Goal: Transaction & Acquisition: Purchase product/service

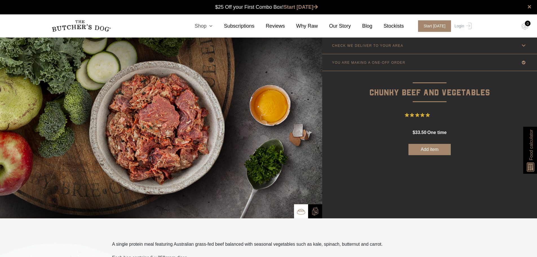
click at [212, 25] on link "Shop" at bounding box center [197, 26] width 29 height 8
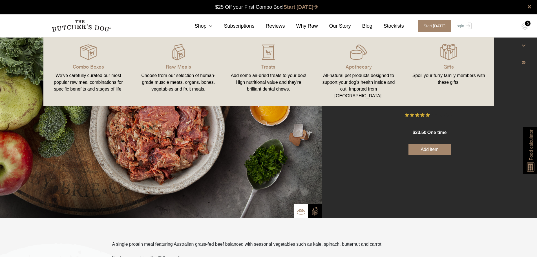
click at [176, 68] on p "Raw Meals" at bounding box center [178, 67] width 77 height 8
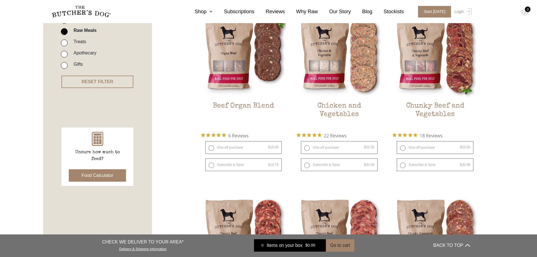
scroll to position [254, 0]
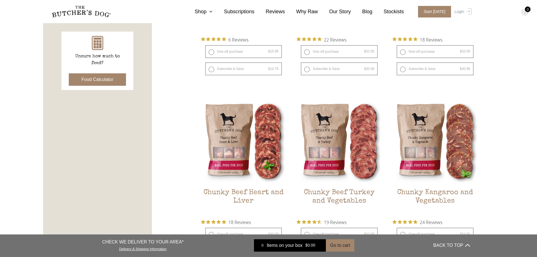
click at [0, 0] on img at bounding box center [0, 0] width 0 height 0
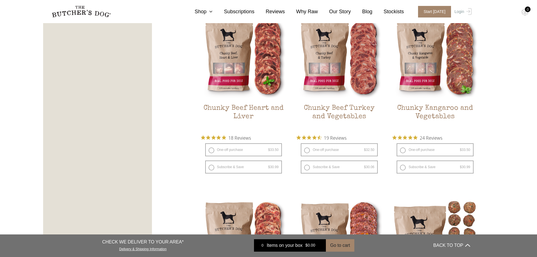
scroll to position [338, 0]
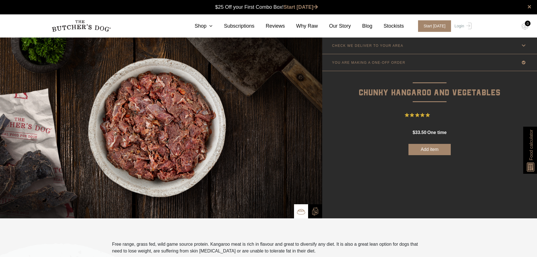
click at [317, 208] on img at bounding box center [315, 211] width 8 height 8
